Goal: Task Accomplishment & Management: Manage account settings

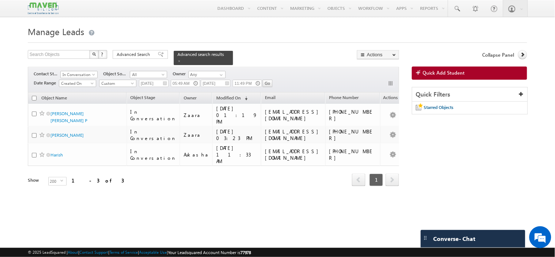
click at [487, 96] on div "Quick Filters" at bounding box center [470, 94] width 115 height 14
click at [440, 97] on div "Quick Filters" at bounding box center [470, 94] width 115 height 14
click at [425, 73] on span "Quick Add Student" at bounding box center [444, 73] width 42 height 7
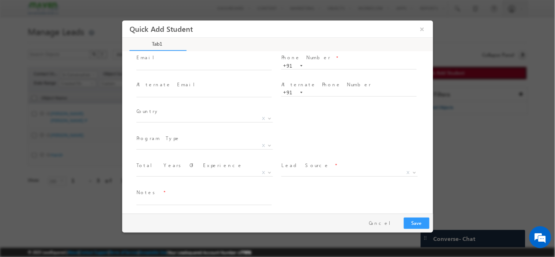
scroll to position [49, 0]
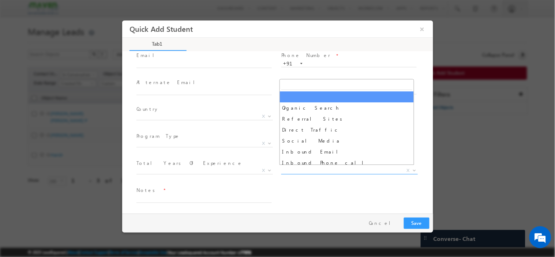
click at [313, 168] on span "X" at bounding box center [349, 170] width 137 height 7
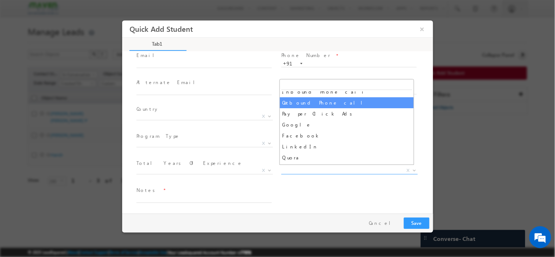
scroll to position [81, 0]
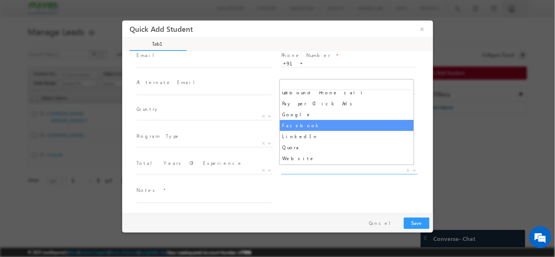
select select "Facebook"
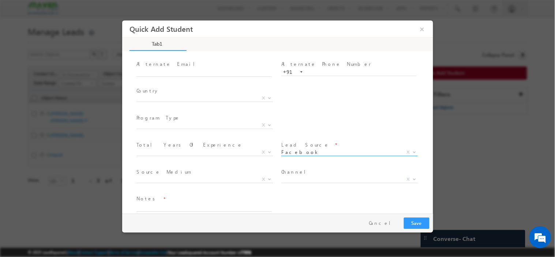
scroll to position [76, 0]
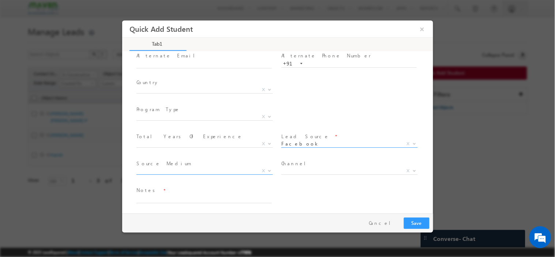
click at [233, 167] on span "X" at bounding box center [204, 170] width 137 height 7
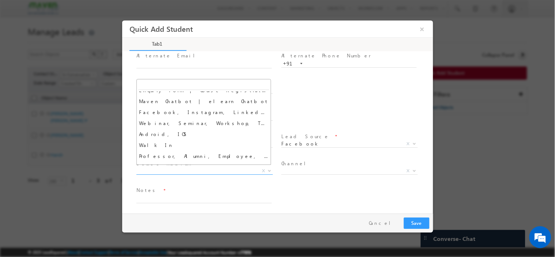
scroll to position [83, 0]
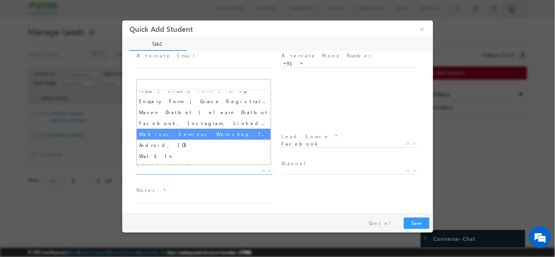
select select "Webinar, Seminar, Workshop, Tech Park Stall, Event"
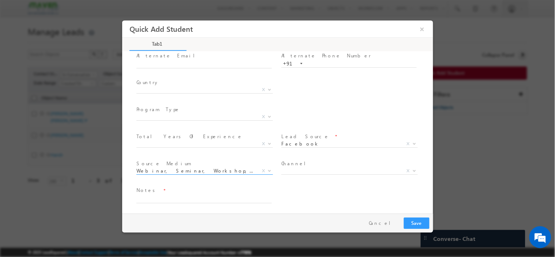
click at [161, 173] on span "Search Demandgen Facebook / Insta Inbox Message ad Remarketing Campaign Phone C…" at bounding box center [207, 172] width 142 height 9
click at [168, 169] on span "Webinar, Seminar, Workshop, Tech Park Stall, Event" at bounding box center [195, 170] width 119 height 7
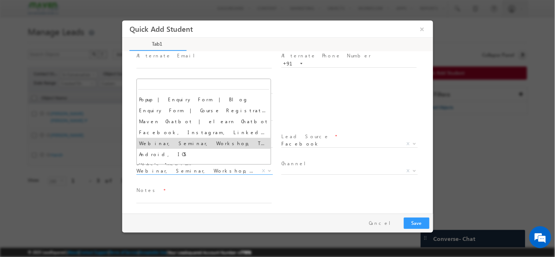
scroll to position [74, 0]
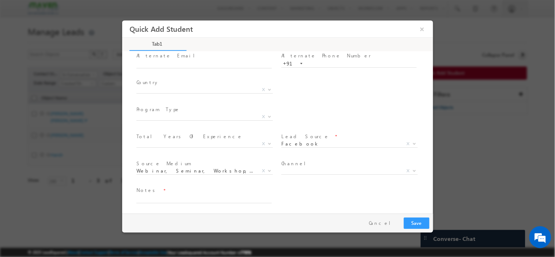
drag, startPoint x: 133, startPoint y: 171, endPoint x: 166, endPoint y: 173, distance: 33.0
click at [166, 173] on div "First Name * Last Name * Email * * +91" at bounding box center [281, 104] width 304 height 216
drag, startPoint x: 133, startPoint y: 168, endPoint x: 172, endPoint y: 166, distance: 39.2
click at [172, 166] on div "First Name * Last Name * Email * * +91" at bounding box center [281, 104] width 304 height 216
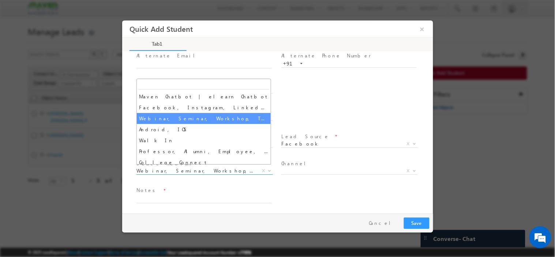
drag, startPoint x: 253, startPoint y: 168, endPoint x: 218, endPoint y: 169, distance: 34.8
click at [218, 169] on span "Webinar, Seminar, Workshop, Tech Park Stall, Event" at bounding box center [195, 170] width 119 height 7
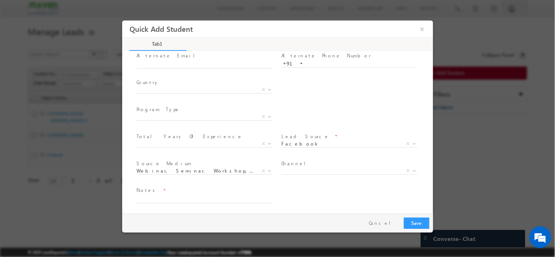
click at [134, 168] on div "First Name * Last Name * Email * * +91" at bounding box center [281, 104] width 304 height 216
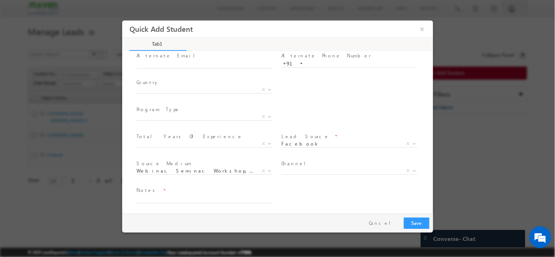
click at [134, 168] on div "First Name * Last Name * Email * * +91" at bounding box center [281, 104] width 304 height 216
drag, startPoint x: 134, startPoint y: 161, endPoint x: 179, endPoint y: 168, distance: 45.1
click at [175, 166] on div "First Name * Last Name * Email * * +91" at bounding box center [281, 104] width 304 height 216
click at [269, 169] on b at bounding box center [269, 170] width 4 height 3
click at [254, 187] on span "Notes *" at bounding box center [203, 191] width 135 height 8
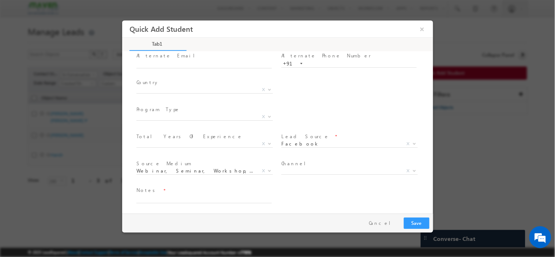
drag, startPoint x: 133, startPoint y: 169, endPoint x: 250, endPoint y: 165, distance: 117.2
click at [250, 165] on div "First Name * Last Name * Email * * +91" at bounding box center [281, 104] width 304 height 216
click at [421, 29] on button "×" at bounding box center [422, 29] width 12 height 14
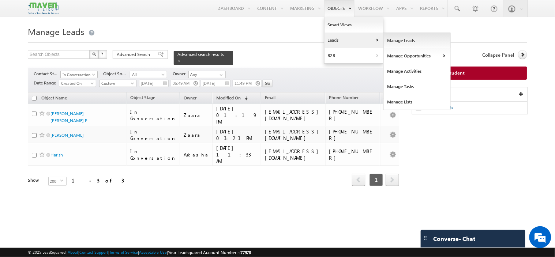
click at [390, 42] on link "Manage Leads" at bounding box center [417, 40] width 67 height 15
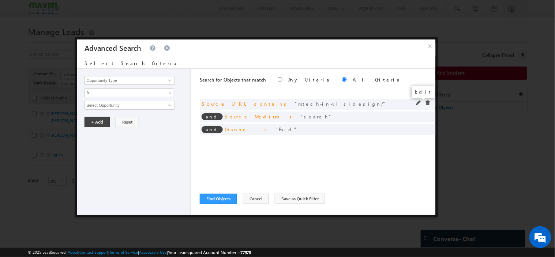
click at [417, 103] on span at bounding box center [419, 103] width 5 height 5
click at [129, 107] on input "mtech-in-vlsidesign/" at bounding box center [130, 105] width 90 height 9
paste input "executive-certification-courses-ihub-iit-[GEOGRAPHIC_DATA]"
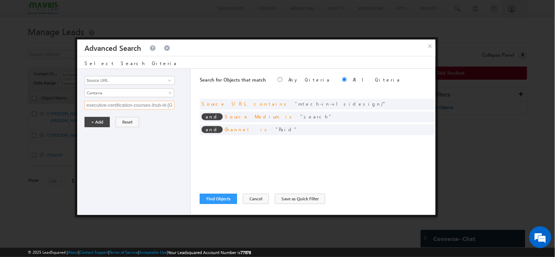
scroll to position [0, 11]
type input "executive-certification-courses-ihub-iit-[GEOGRAPHIC_DATA]"
click at [89, 123] on button "+ Add" at bounding box center [97, 122] width 25 height 10
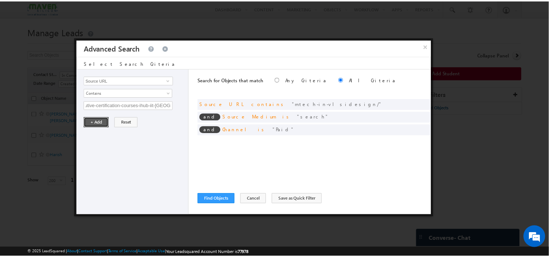
scroll to position [0, 0]
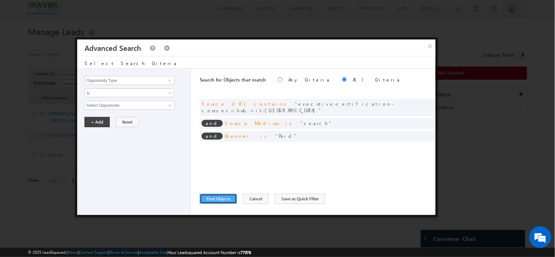
click at [210, 199] on button "Find Objects" at bounding box center [218, 199] width 37 height 10
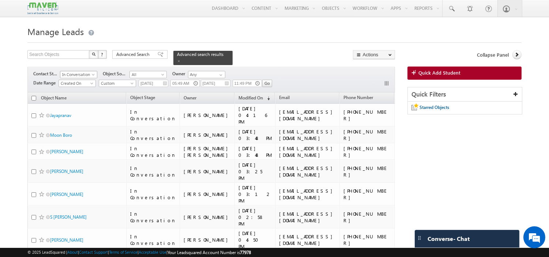
click at [84, 71] on span "In Conversation" at bounding box center [77, 74] width 35 height 7
click at [77, 79] on link "All" at bounding box center [78, 79] width 37 height 7
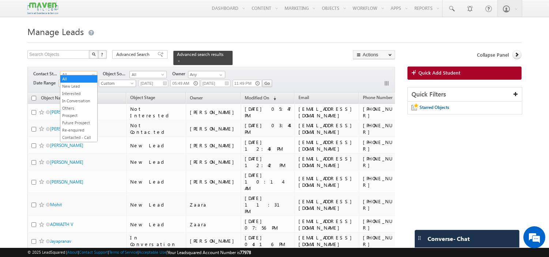
click at [82, 71] on span "All" at bounding box center [77, 74] width 35 height 7
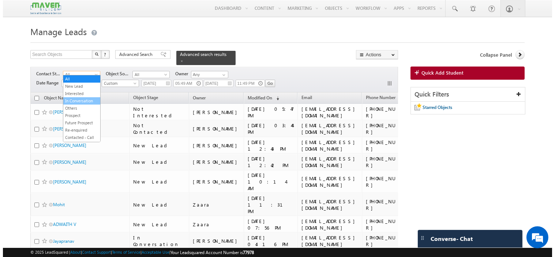
scroll to position [181, 0]
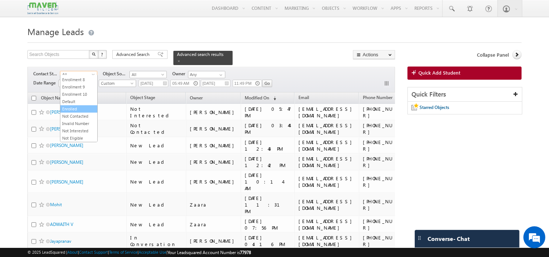
click at [71, 106] on link "Enrolled" at bounding box center [78, 109] width 37 height 7
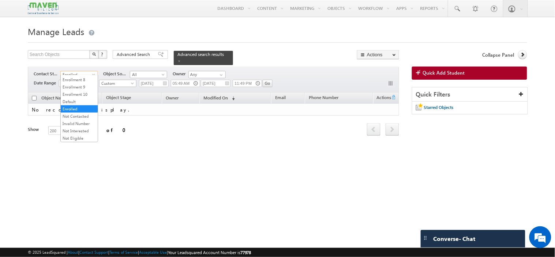
click at [80, 71] on span "Enrolled" at bounding box center [78, 74] width 35 height 7
click at [71, 92] on link "Interested" at bounding box center [79, 93] width 37 height 7
